Goal: Information Seeking & Learning: Compare options

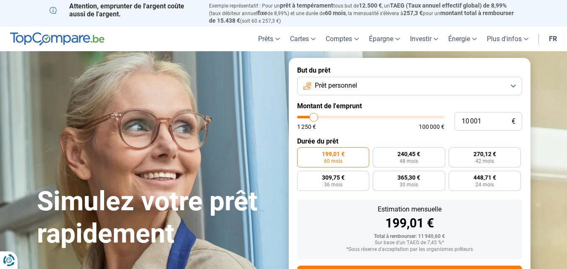
type input "9 500"
type input "9500"
type input "9 750"
type input "9750"
type input "9 500"
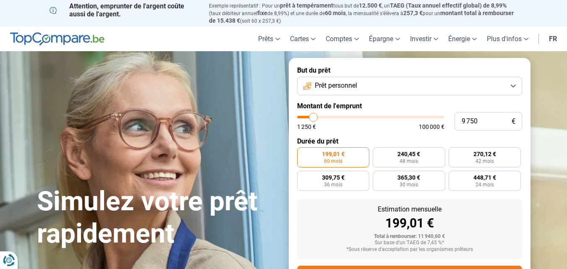
type input "9500"
type input "9 000"
type input "9000"
type input "8 750"
type input "8750"
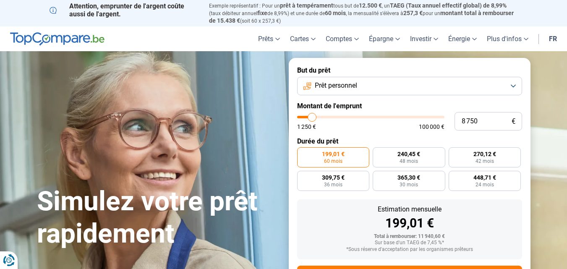
type input "10 000"
type input "10000"
type input "11 250"
type input "11250"
type input "12 000"
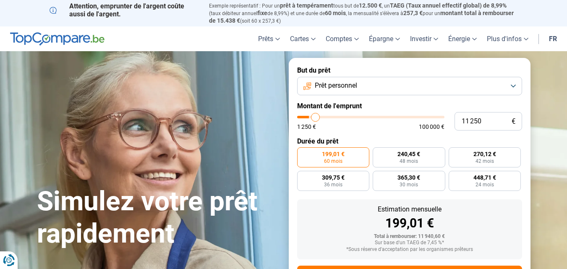
type input "12000"
type input "12 750"
type input "12750"
type input "13 000"
type input "13000"
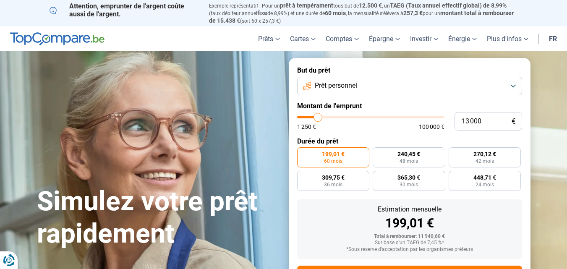
type input "13 250"
type input "13250"
type input "13 500"
type input "13500"
type input "14 000"
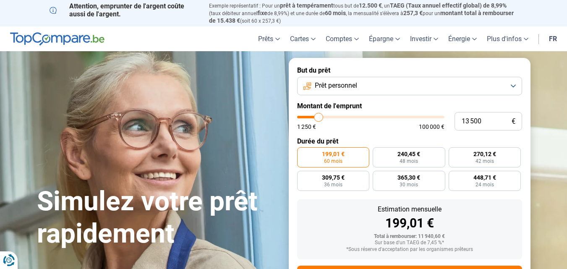
type input "14000"
type input "14 500"
type input "14500"
type input "14 750"
type input "14750"
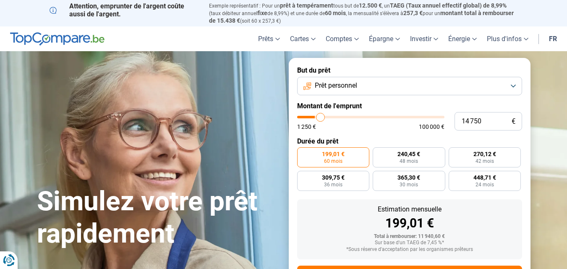
type input "15 500"
type input "15500"
type input "16 250"
type input "16250"
type input "17 500"
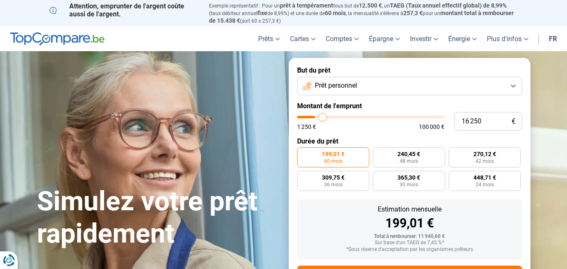
type input "17500"
type input "18 000"
type input "18000"
type input "18 750"
type input "18750"
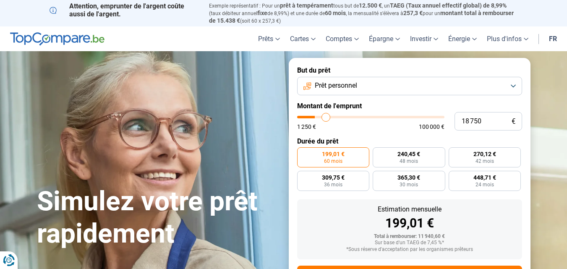
type input "19 250"
type input "19250"
type input "19 750"
type input "19750"
type input "20 250"
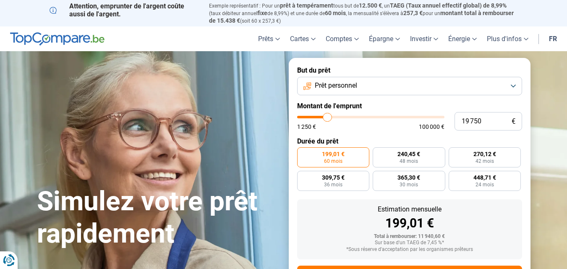
type input "20250"
type input "20 500"
type input "20500"
type input "20 750"
type input "20750"
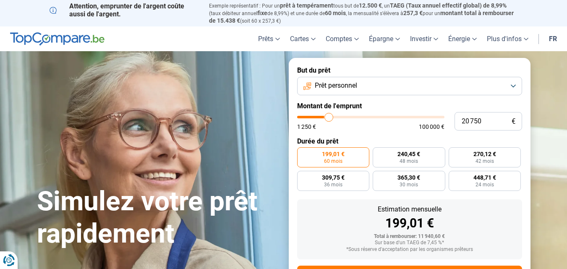
type input "21 250"
type input "21250"
type input "21 500"
type input "21500"
type input "21 750"
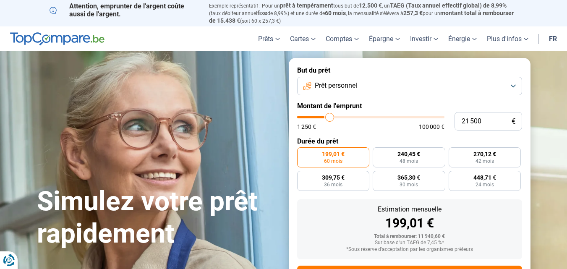
type input "21750"
type input "22 000"
type input "22000"
type input "22 750"
type input "22750"
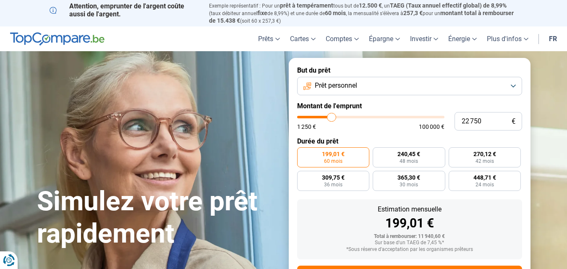
type input "23 250"
type input "23250"
type input "24 250"
type input "24250"
type input "25 250"
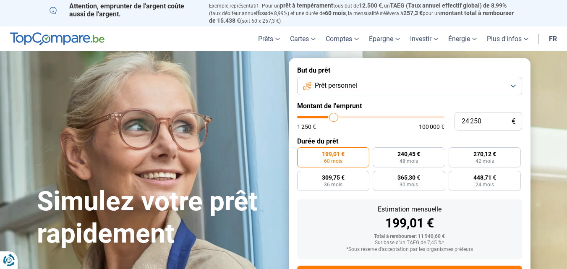
type input "25250"
type input "26 750"
type input "26750"
type input "27 750"
type input "27750"
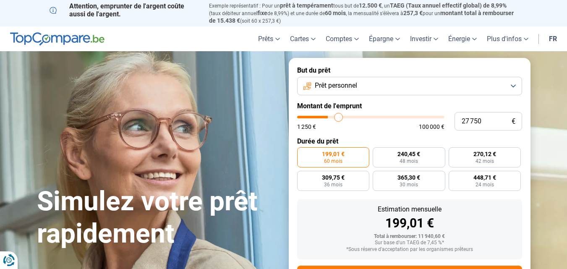
type input "28 750"
type input "28750"
type input "29 500"
type input "29500"
type input "30 250"
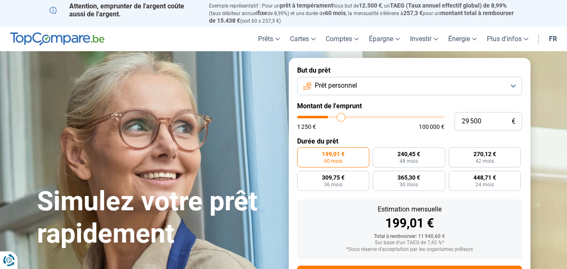
type input "30250"
type input "31 000"
type input "31000"
type input "31 750"
type input "31750"
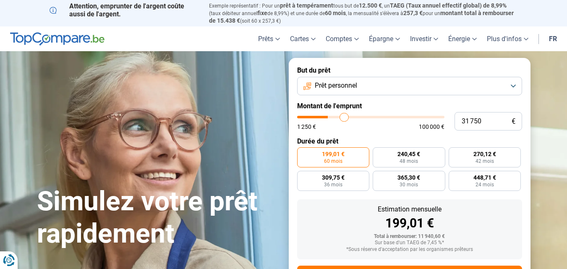
type input "32 500"
type input "32500"
type input "32 750"
type input "32750"
type input "33 250"
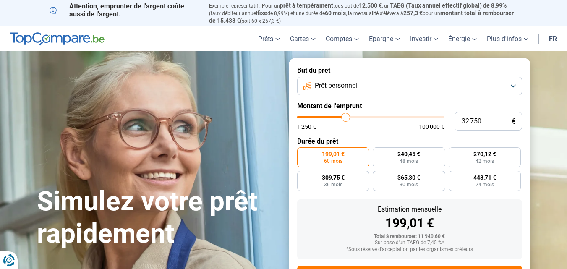
type input "33250"
type input "33 500"
type input "33500"
type input "33 750"
type input "33750"
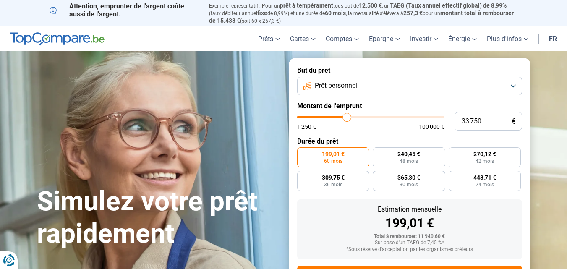
type input "34 000"
type input "34000"
type input "34 250"
type input "34250"
type input "35 000"
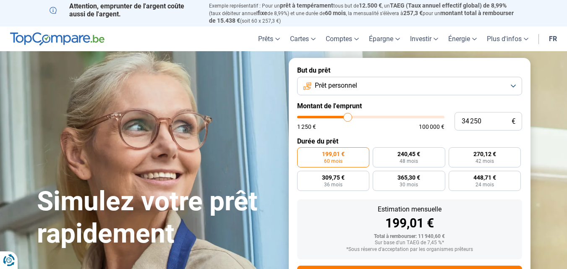
type input "35000"
type input "35 250"
type input "35250"
type input "35 500"
type input "35500"
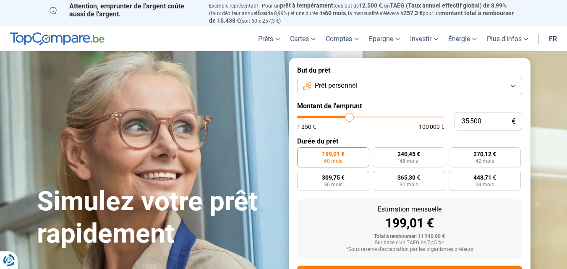
type input "35 750"
type input "35750"
type input "36 250"
type input "36250"
type input "36 500"
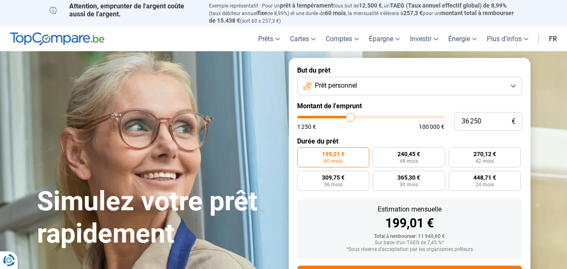
type input "36500"
type input "36 750"
type input "36750"
type input "37 000"
type input "37000"
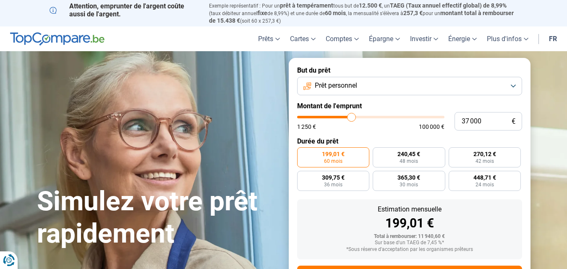
type input "37 250"
type input "37250"
type input "37 750"
type input "37750"
type input "38 000"
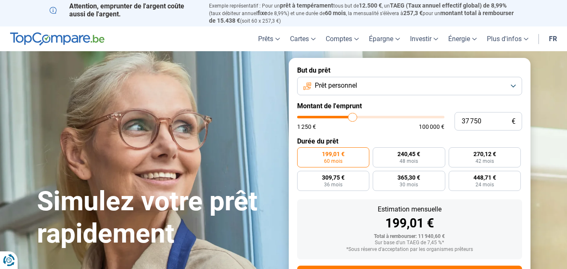
type input "38000"
type input "38 250"
type input "38250"
type input "38 500"
type input "38500"
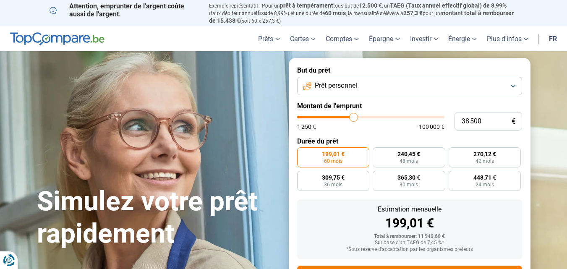
type input "38 750"
type input "38750"
type input "39 250"
type input "39250"
type input "40 250"
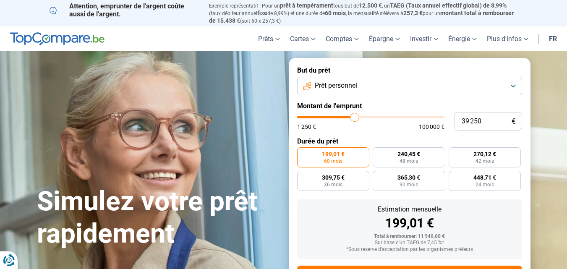
type input "40250"
type input "41 500"
type input "41500"
type input "42 750"
type input "42750"
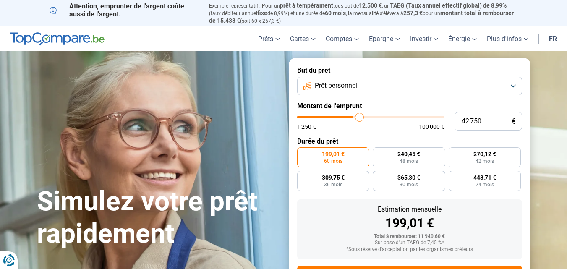
type input "43 750"
type input "43750"
type input "44 250"
type input "44250"
type input "44 500"
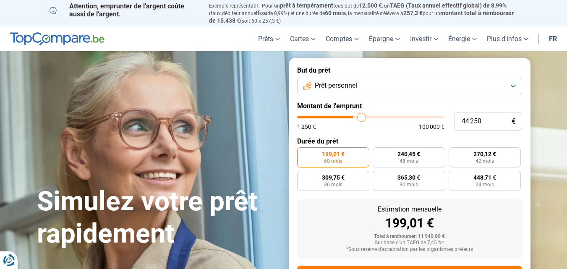
type input "44500"
type input "45 250"
type input "45250"
type input "45 500"
type input "45500"
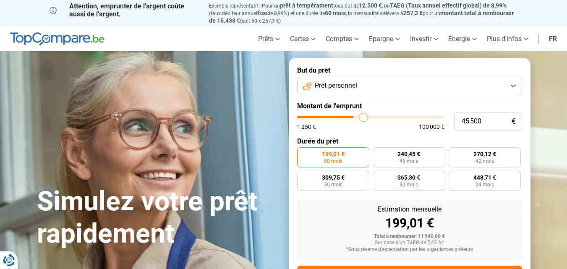
type input "45 750"
type input "45750"
type input "46 500"
type input "46500"
type input "46 750"
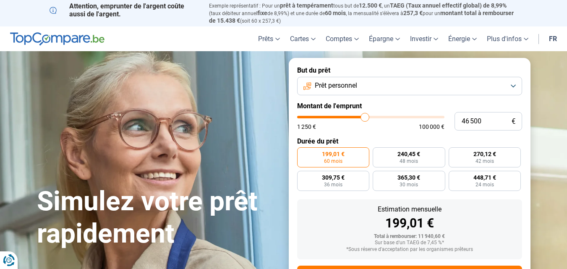
type input "46750"
type input "47 000"
type input "47000"
type input "46 750"
type input "46750"
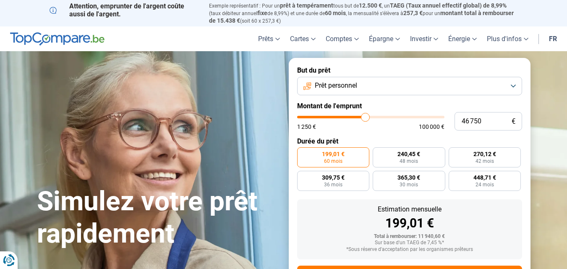
type input "46 500"
type input "46500"
type input "46 000"
type input "46000"
type input "45 500"
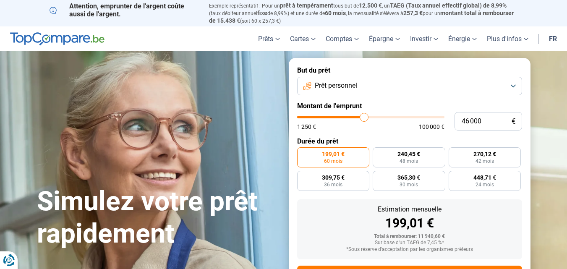
type input "45500"
type input "45 000"
type input "45000"
type input "44 250"
type input "44250"
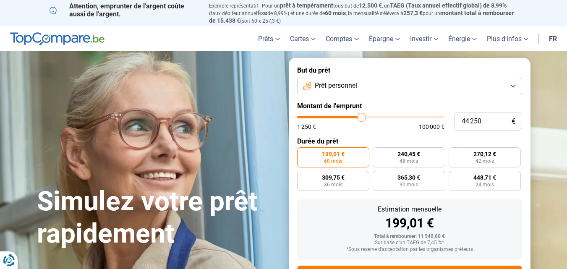
type input "44 000"
type input "44000"
type input "43 750"
type input "43750"
type input "43 000"
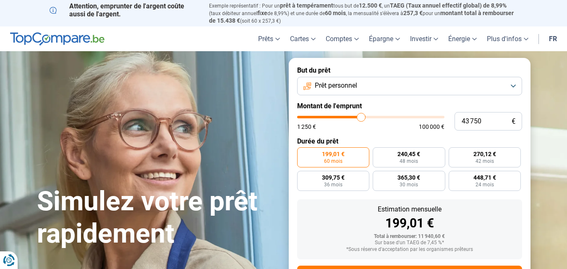
type input "43000"
type input "42 750"
type input "42750"
type input "42 500"
type input "42500"
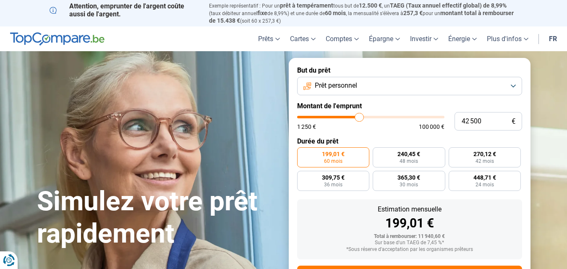
type input "42 250"
type input "42250"
type input "42 000"
type input "42000"
type input "41 500"
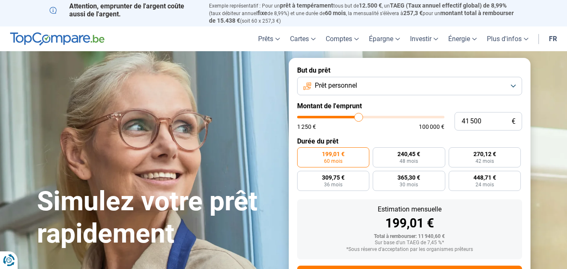
type input "41500"
type input "41 250"
type input "41250"
type input "41 000"
type input "41000"
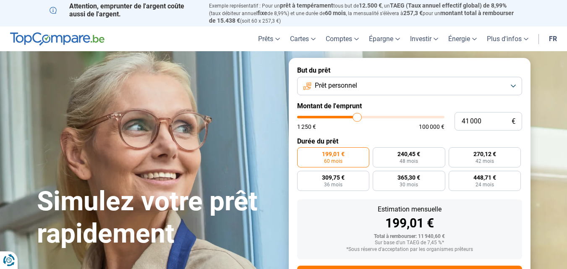
type input "40 750"
type input "40750"
type input "40 250"
type input "40250"
type input "40 000"
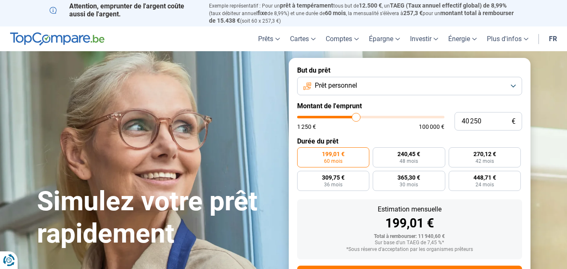
type input "40000"
type input "39 750"
type input "39750"
type input "39 500"
type input "39500"
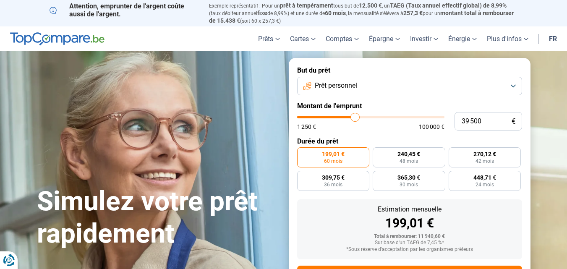
type input "39 250"
type input "39250"
type input "38 750"
type input "38750"
type input "38 500"
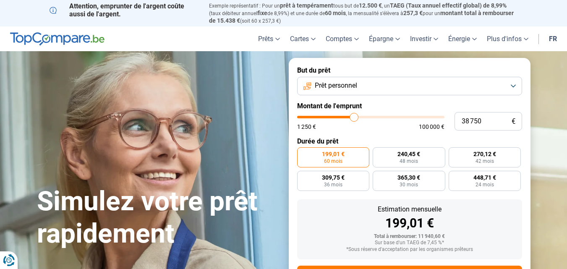
type input "38500"
type input "38 250"
type input "38250"
type input "38 000"
type input "38000"
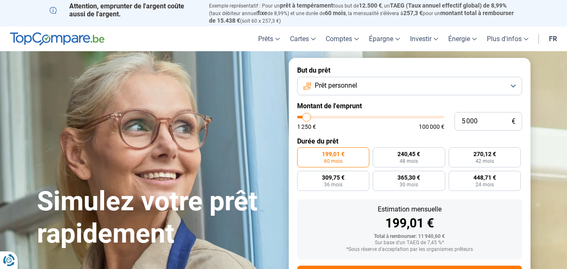
drag, startPoint x: 313, startPoint y: 116, endPoint x: 307, endPoint y: 119, distance: 6.6
click at [307, 118] on input "range" at bounding box center [370, 117] width 147 height 3
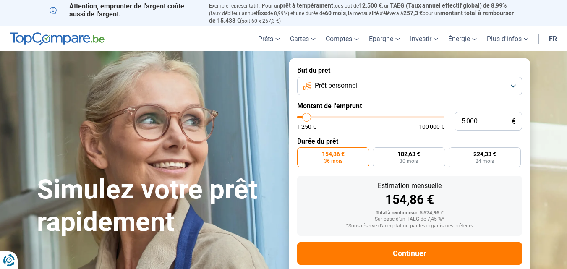
scroll to position [16, 0]
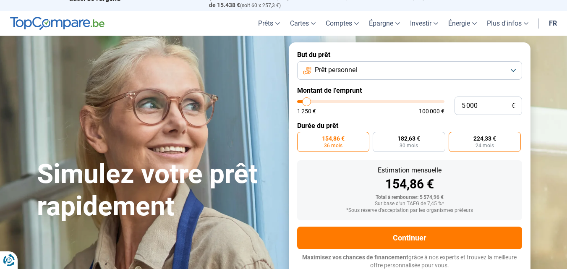
click at [478, 144] on span "24 mois" at bounding box center [485, 145] width 18 height 5
click at [454, 137] on input "224,33 € 24 mois" at bounding box center [451, 134] width 5 height 5
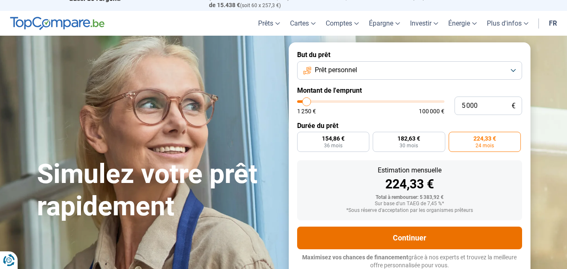
click at [405, 240] on button "Continuer" at bounding box center [409, 238] width 225 height 23
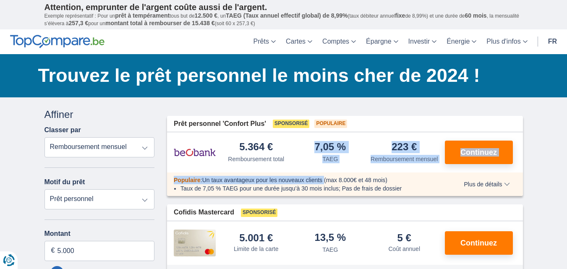
drag, startPoint x: 291, startPoint y: 163, endPoint x: 327, endPoint y: 176, distance: 38.1
click at [327, 176] on div "Prêt personnel 'Confort Plus' Sponsorisé Populaire 5.364 € Remboursement total …" at bounding box center [345, 156] width 356 height 81
